Goal: Find specific page/section: Find specific page/section

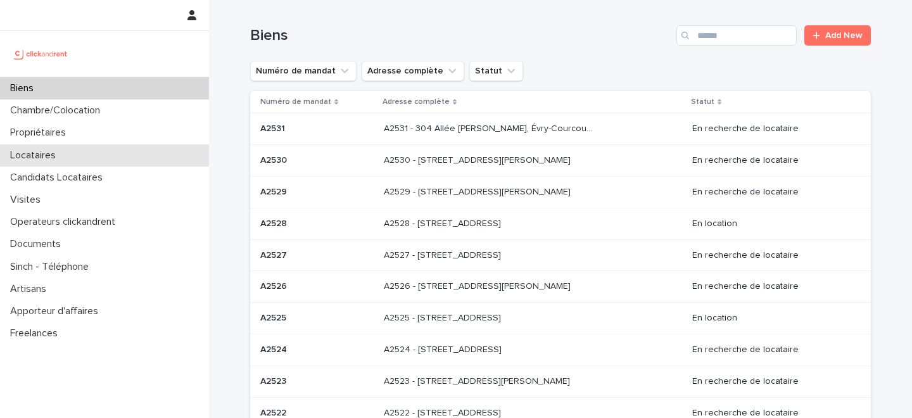
click at [104, 158] on div "Locataires" at bounding box center [104, 155] width 209 height 22
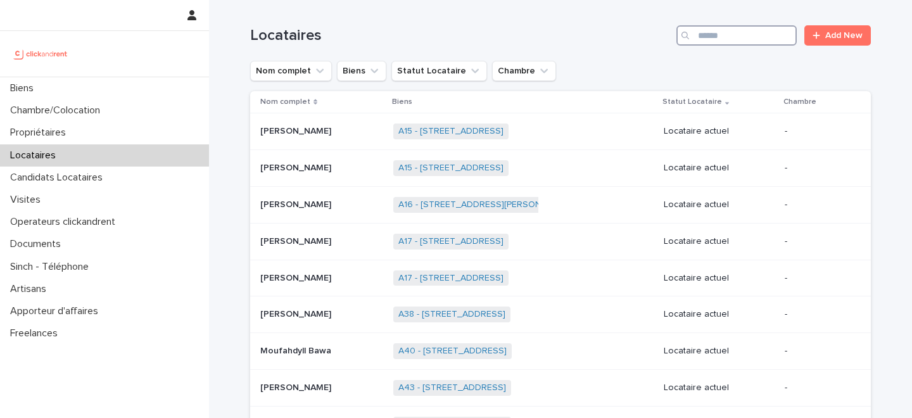
click at [735, 37] on input "Search" at bounding box center [736, 35] width 120 height 20
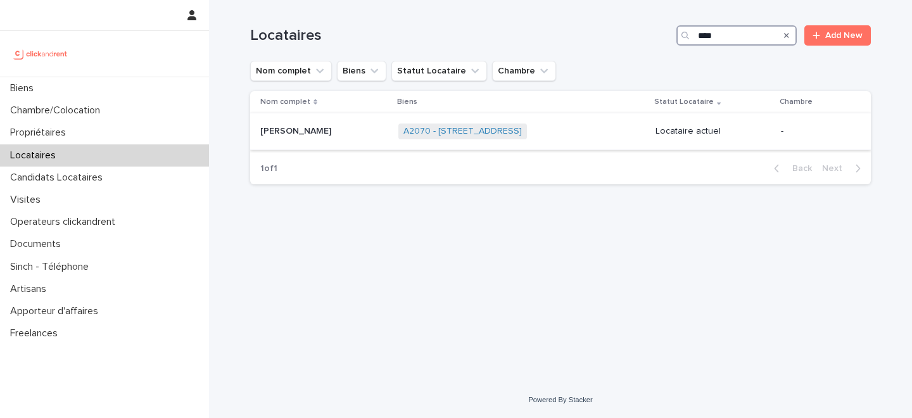
type input "****"
click at [337, 135] on p at bounding box center [324, 131] width 128 height 11
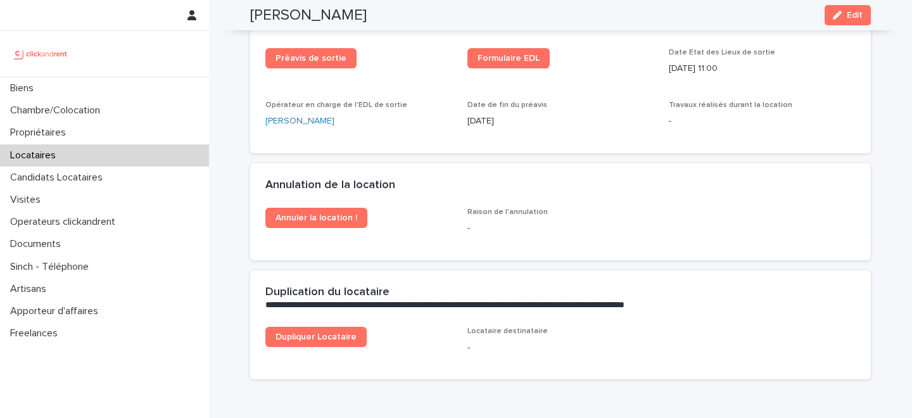
scroll to position [1596, 0]
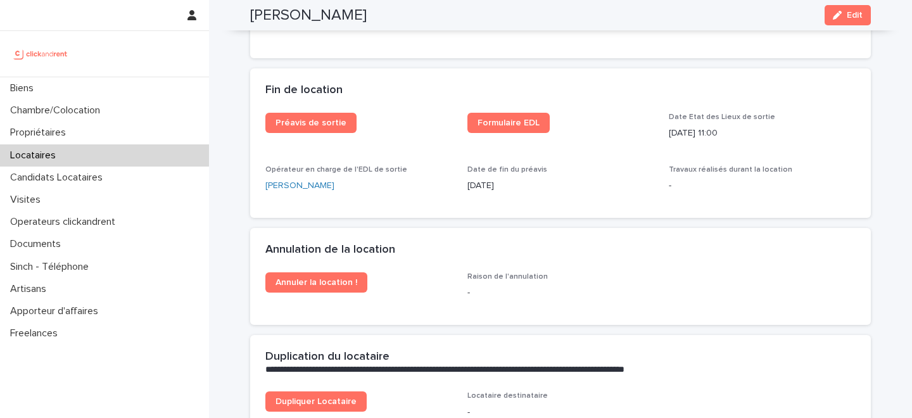
click at [131, 152] on div "Locataires" at bounding box center [104, 155] width 209 height 22
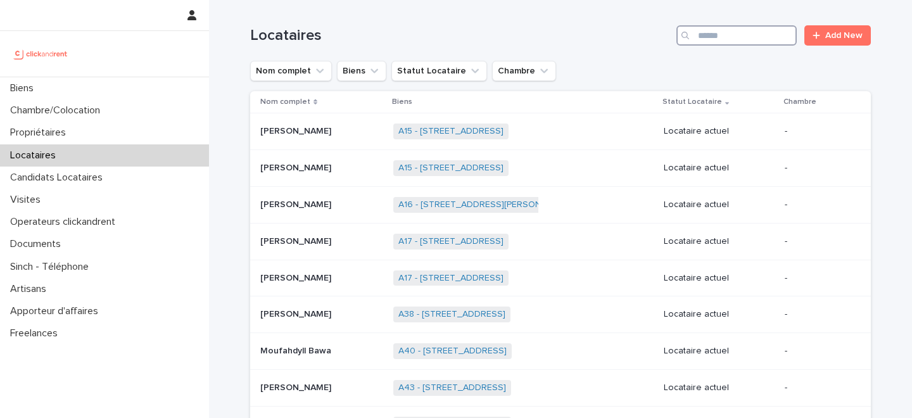
click at [745, 31] on input "Search" at bounding box center [736, 35] width 120 height 20
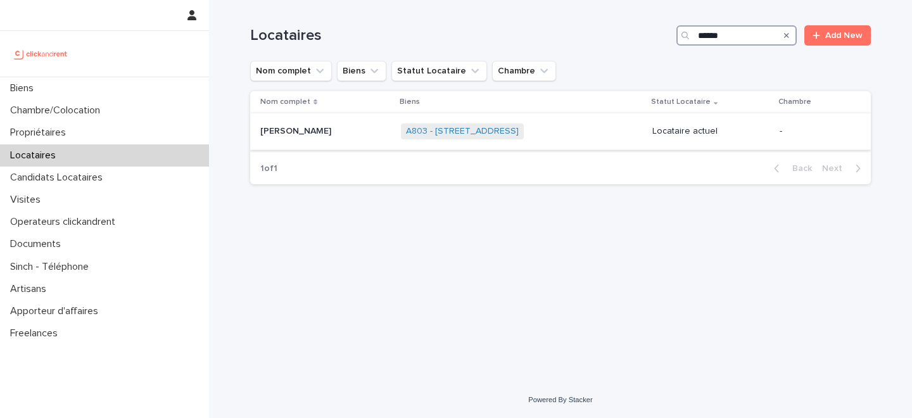
type input "******"
click at [320, 139] on div "[PERSON_NAME] [PERSON_NAME]" at bounding box center [325, 131] width 130 height 21
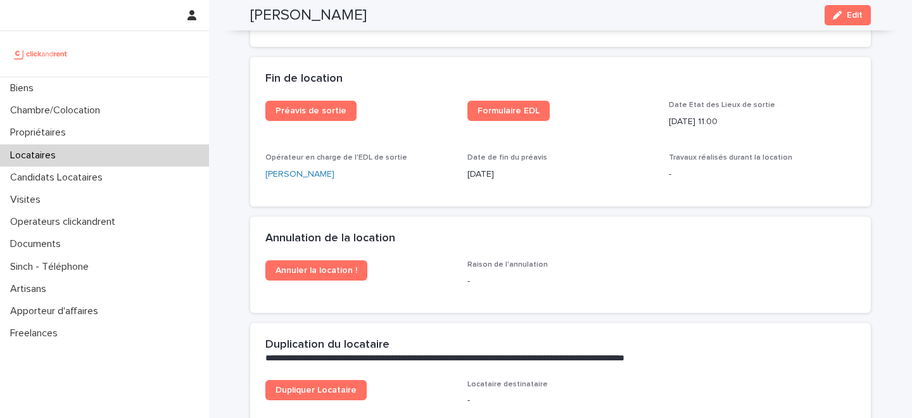
scroll to position [1558, 0]
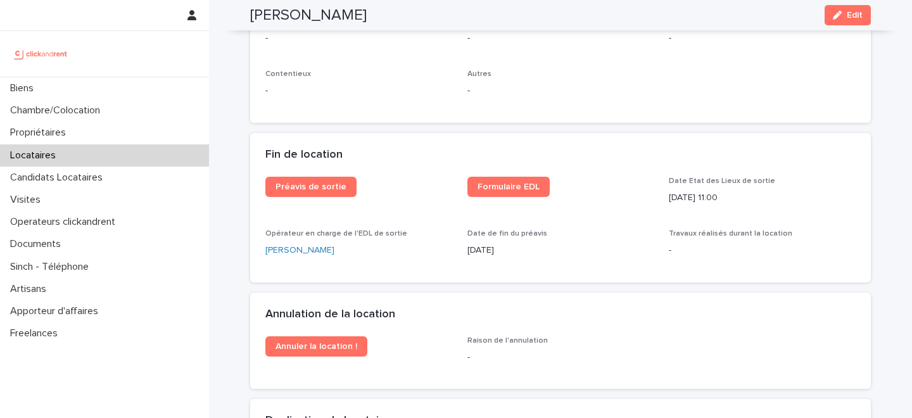
click at [399, 201] on div "Préavis de sortie Formulaire EDL Date Etat des Lieux de sortie [DATE] 11:00 Opé…" at bounding box center [560, 222] width 590 height 90
